Goal: Transaction & Acquisition: Purchase product/service

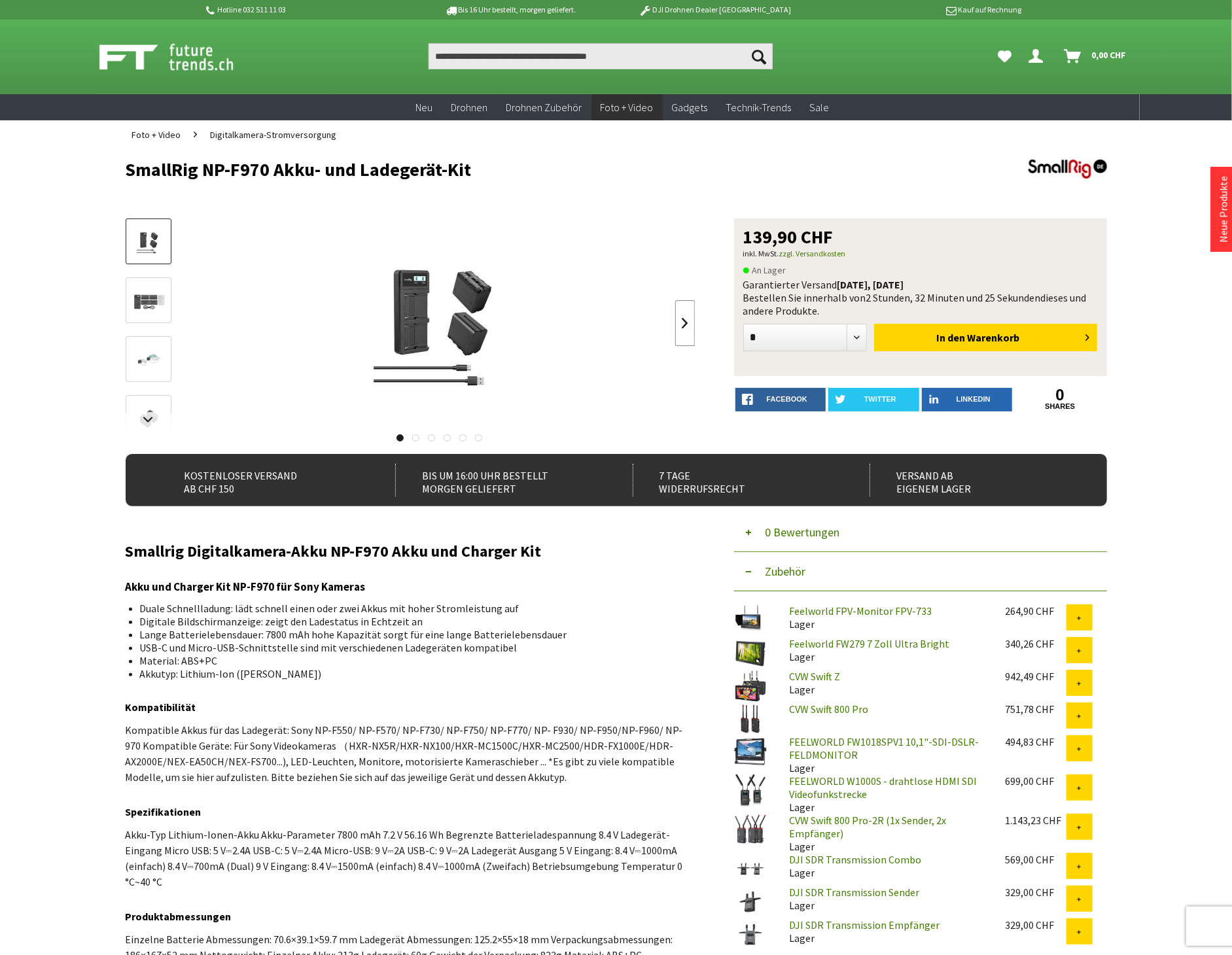
click at [682, 317] on link at bounding box center [685, 324] width 20 height 46
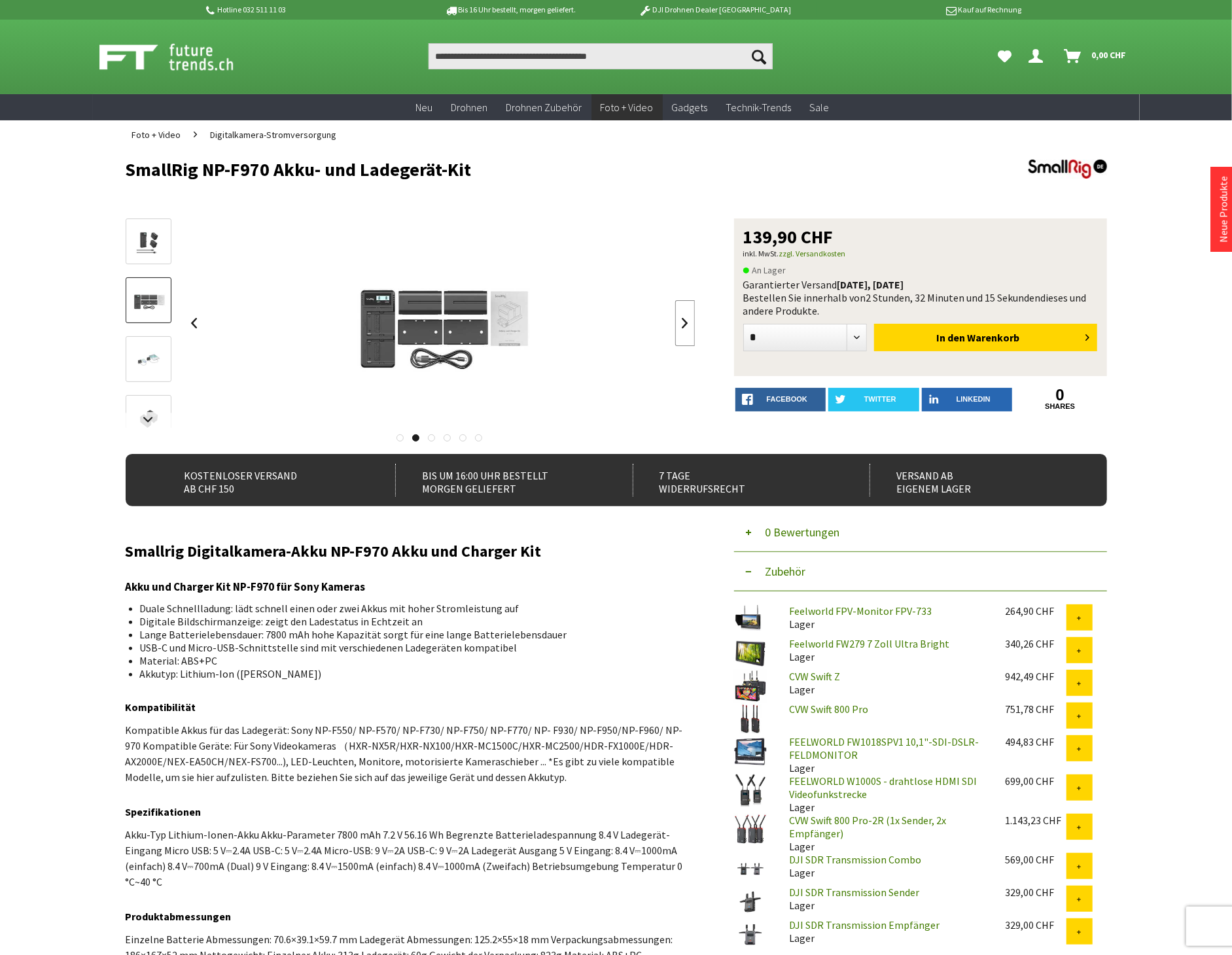
click at [682, 317] on link at bounding box center [685, 324] width 20 height 46
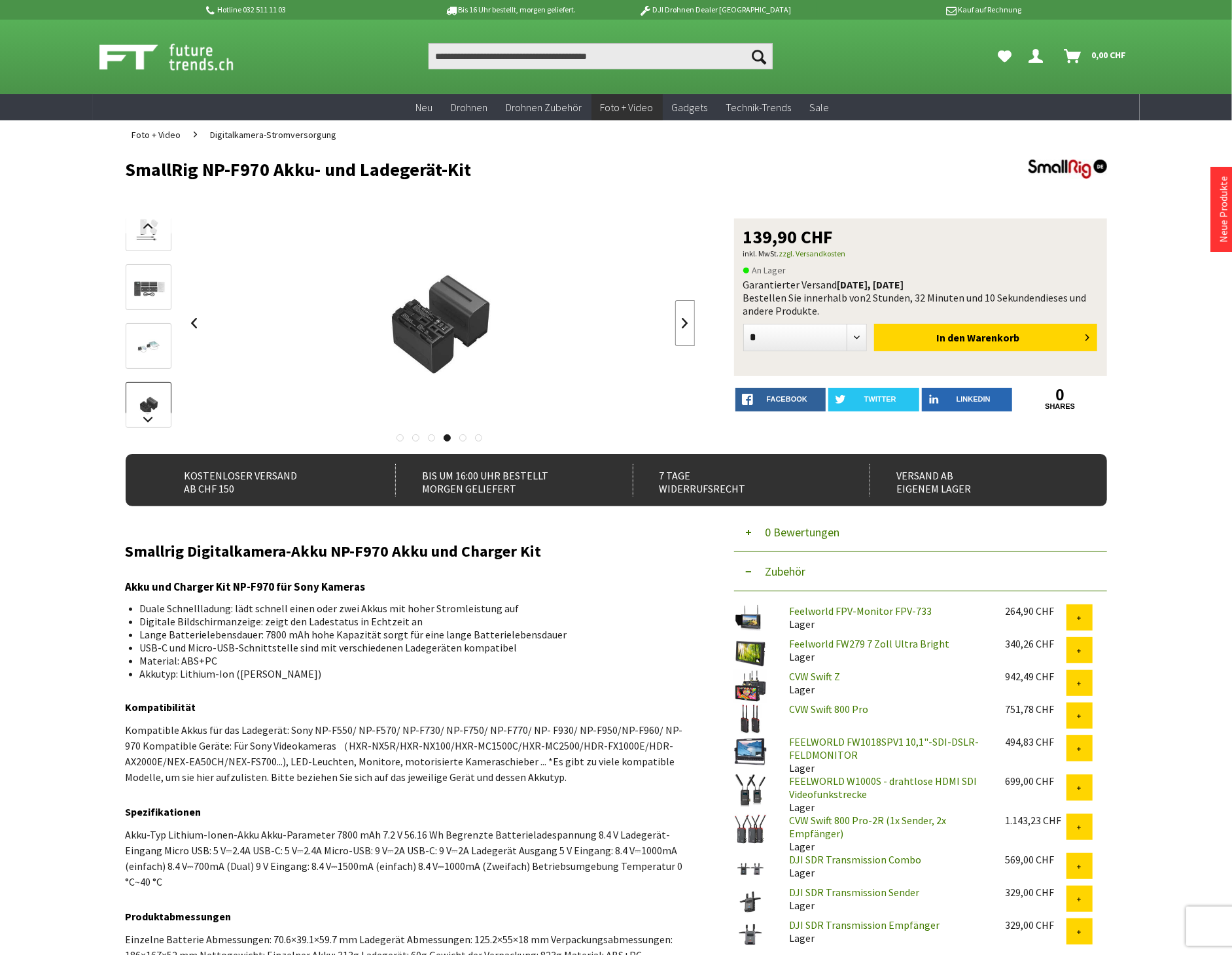
click at [682, 317] on link at bounding box center [685, 324] width 20 height 46
click at [682, 317] on div at bounding box center [440, 323] width 511 height 210
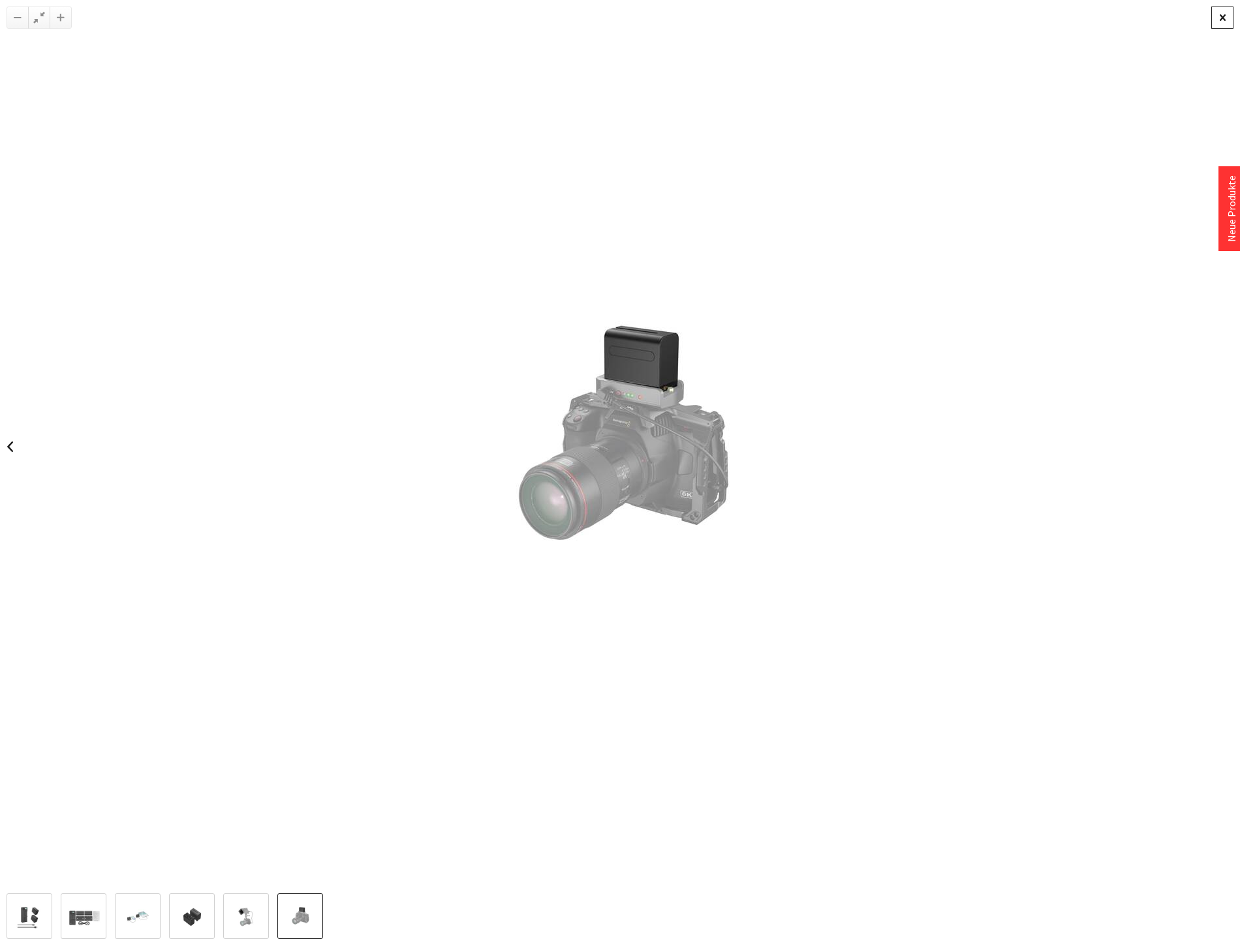
click at [1223, 23] on div at bounding box center [1222, 18] width 22 height 22
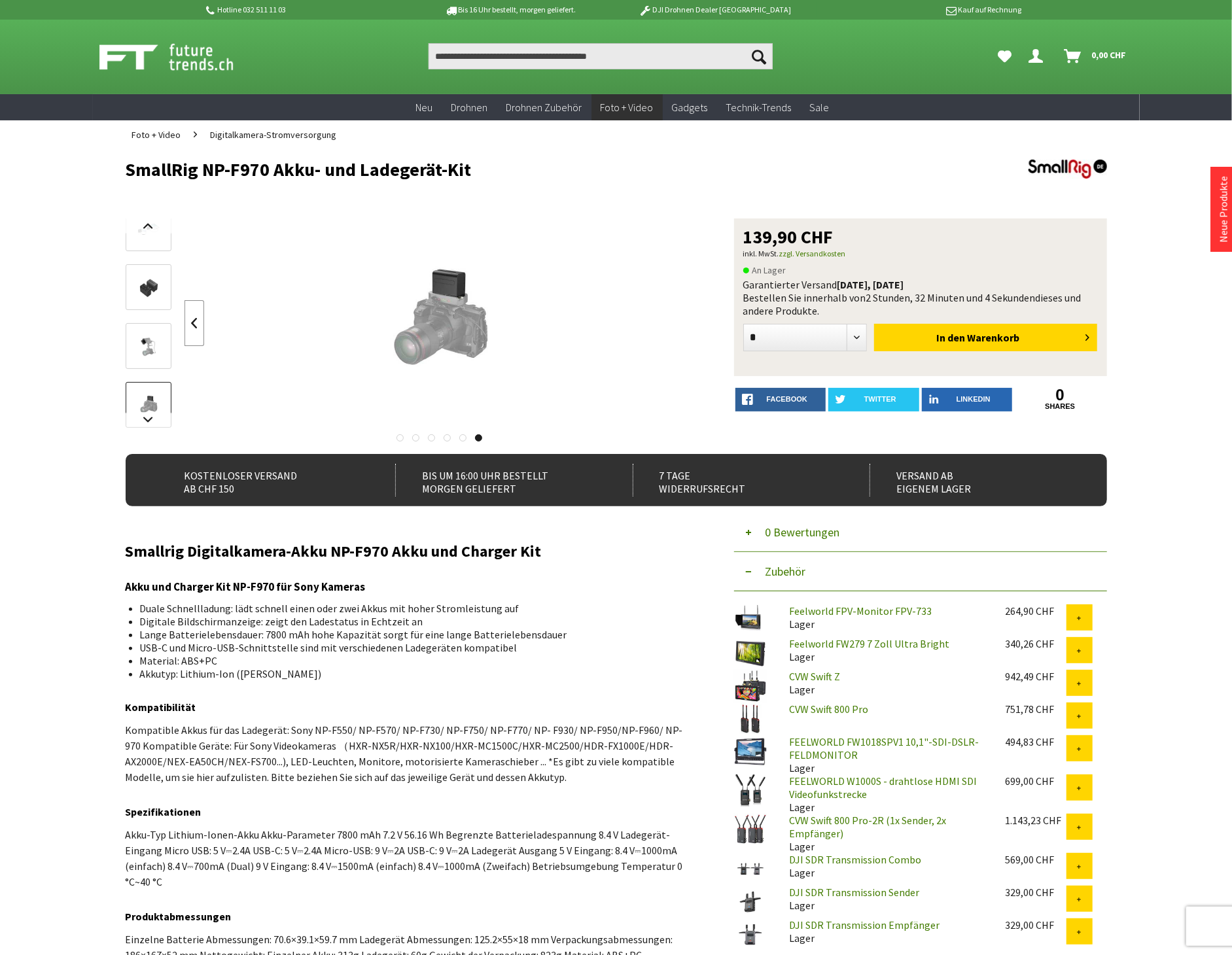
click at [201, 321] on link at bounding box center [194, 324] width 20 height 46
click at [200, 321] on link at bounding box center [194, 324] width 20 height 46
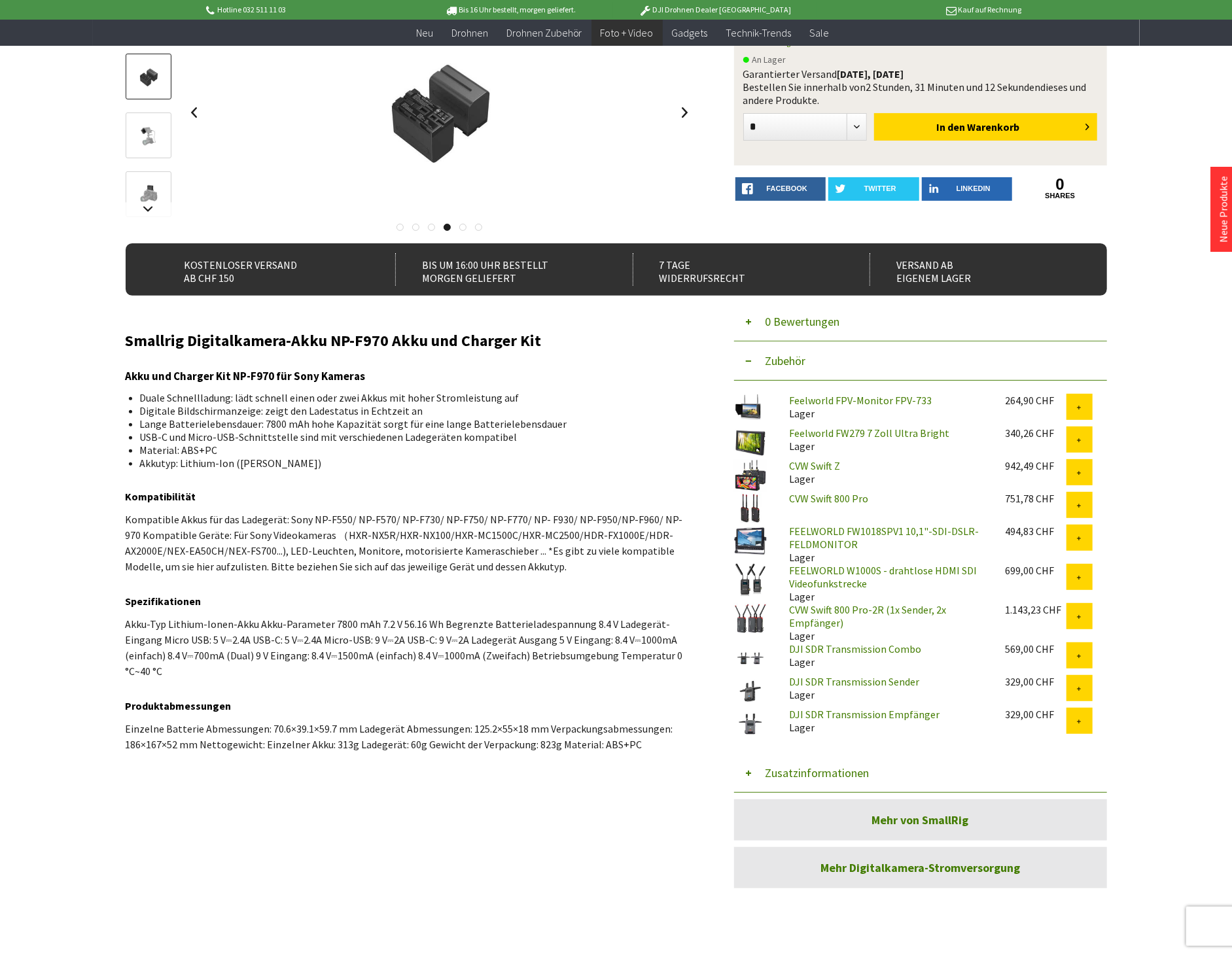
scroll to position [290, 0]
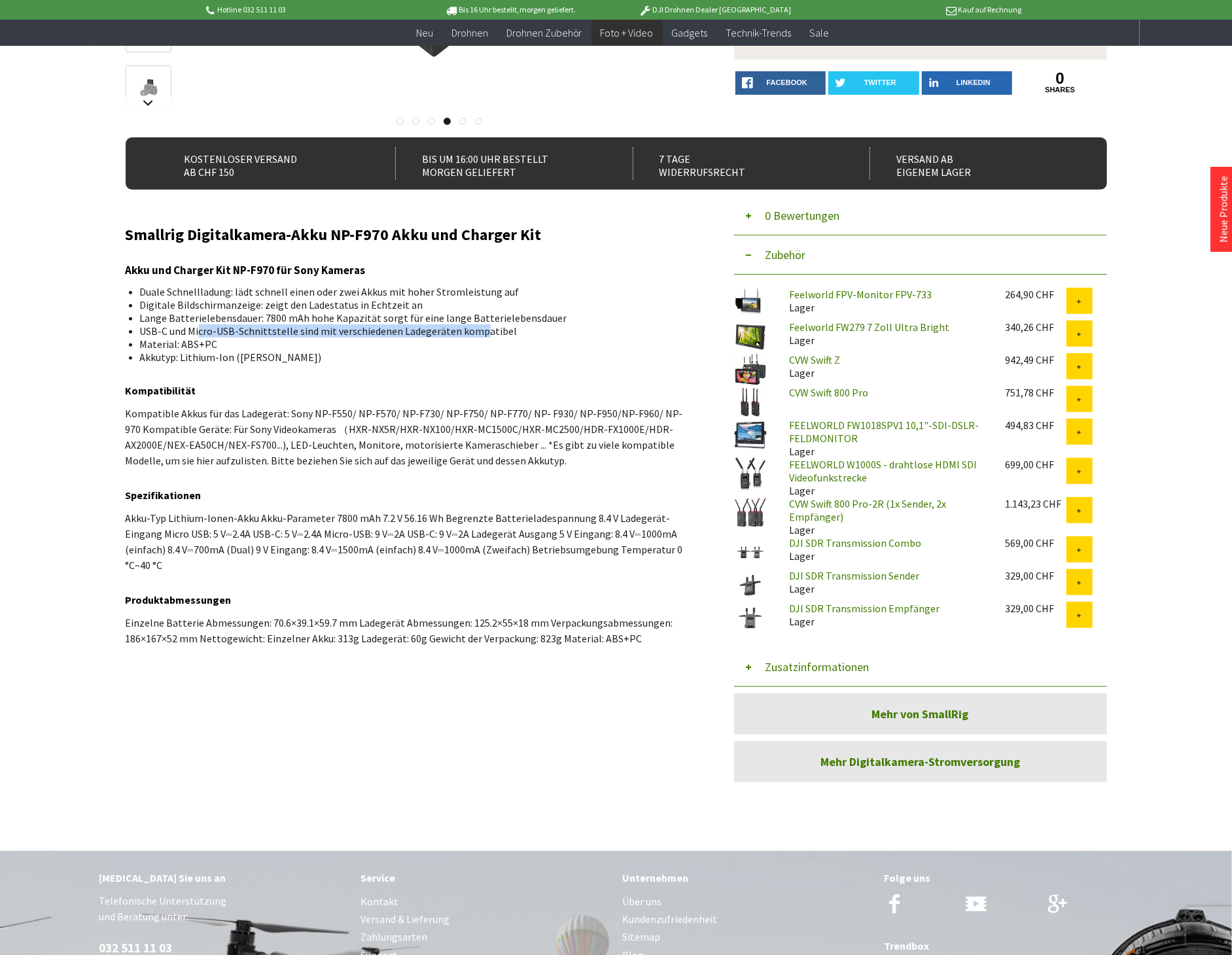
drag, startPoint x: 200, startPoint y: 332, endPoint x: 480, endPoint y: 332, distance: 280.0
click at [480, 332] on li "USB-C und Micro-USB-Schnittstelle sind mit verschiedenen Ladegeräten kompatibel" at bounding box center [412, 330] width 544 height 13
drag, startPoint x: 385, startPoint y: 233, endPoint x: 332, endPoint y: 231, distance: 53.0
click at [332, 231] on h2 "Smallrig Digitalkamera-Akku NP-F970 Akku und Charger Kit" at bounding box center [410, 235] width 569 height 17
copy h2 "NP-F970"
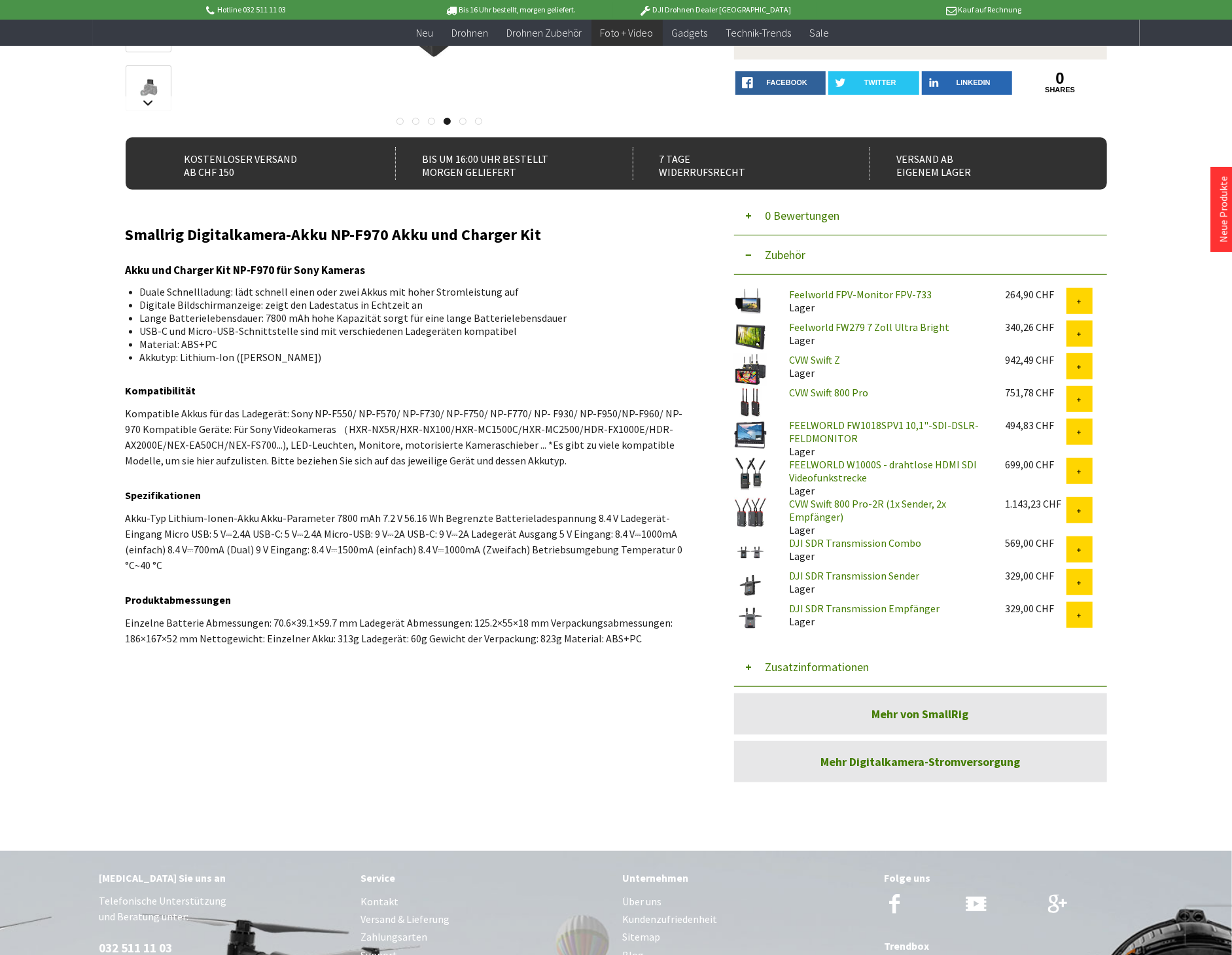
click at [71, 282] on div "Hotline 032 511 11 03 Bis 16 Uhr bestellt, [DATE] geliefert. DJI Drohnen Dealer…" at bounding box center [616, 475] width 1232 height 1532
